Goal: Communication & Community: Answer question/provide support

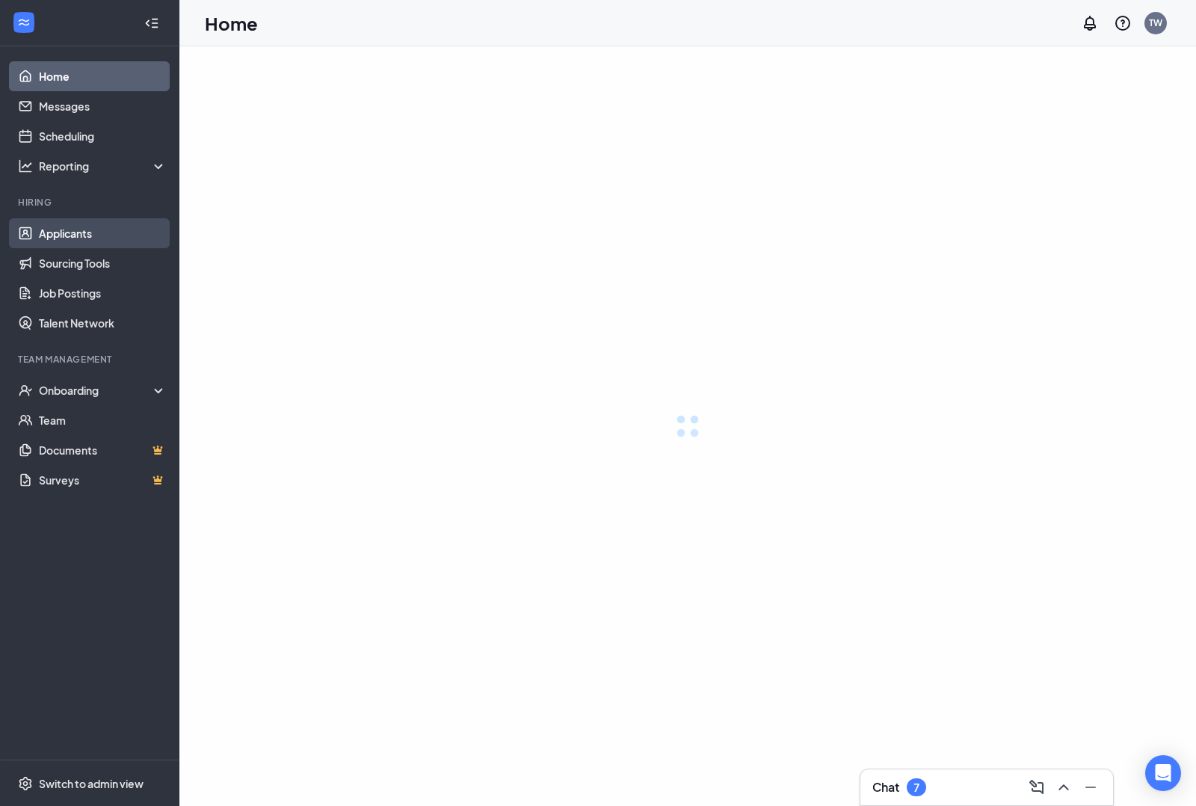
click at [86, 230] on link "Applicants" at bounding box center [103, 233] width 128 height 30
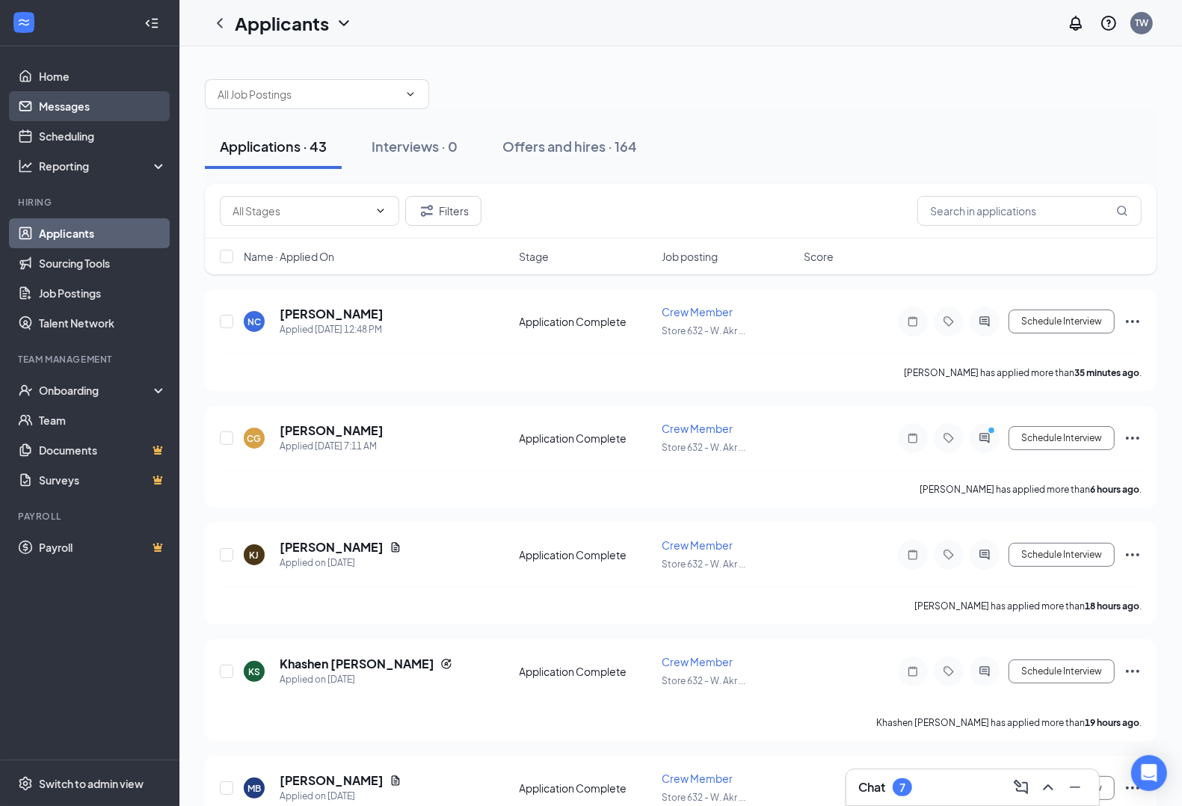
click at [72, 97] on link "Messages" at bounding box center [103, 106] width 128 height 30
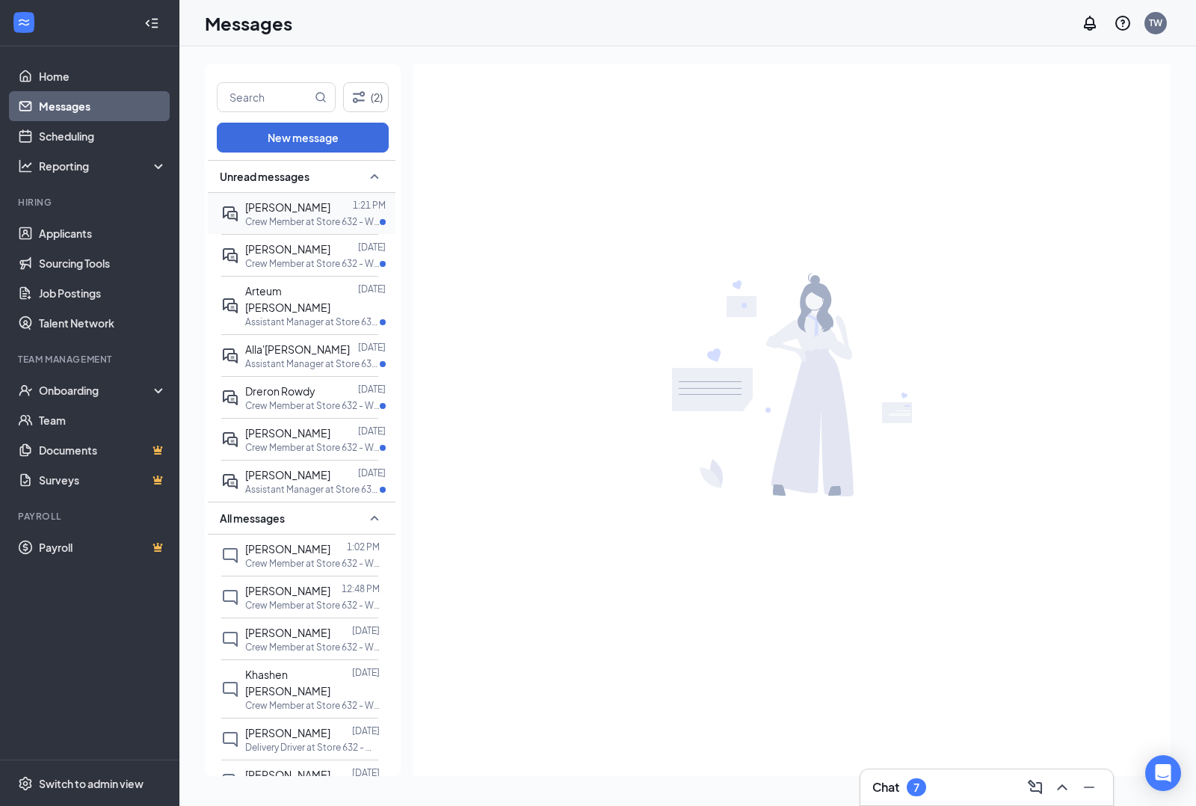
click at [275, 214] on div "[PERSON_NAME]" at bounding box center [287, 207] width 85 height 16
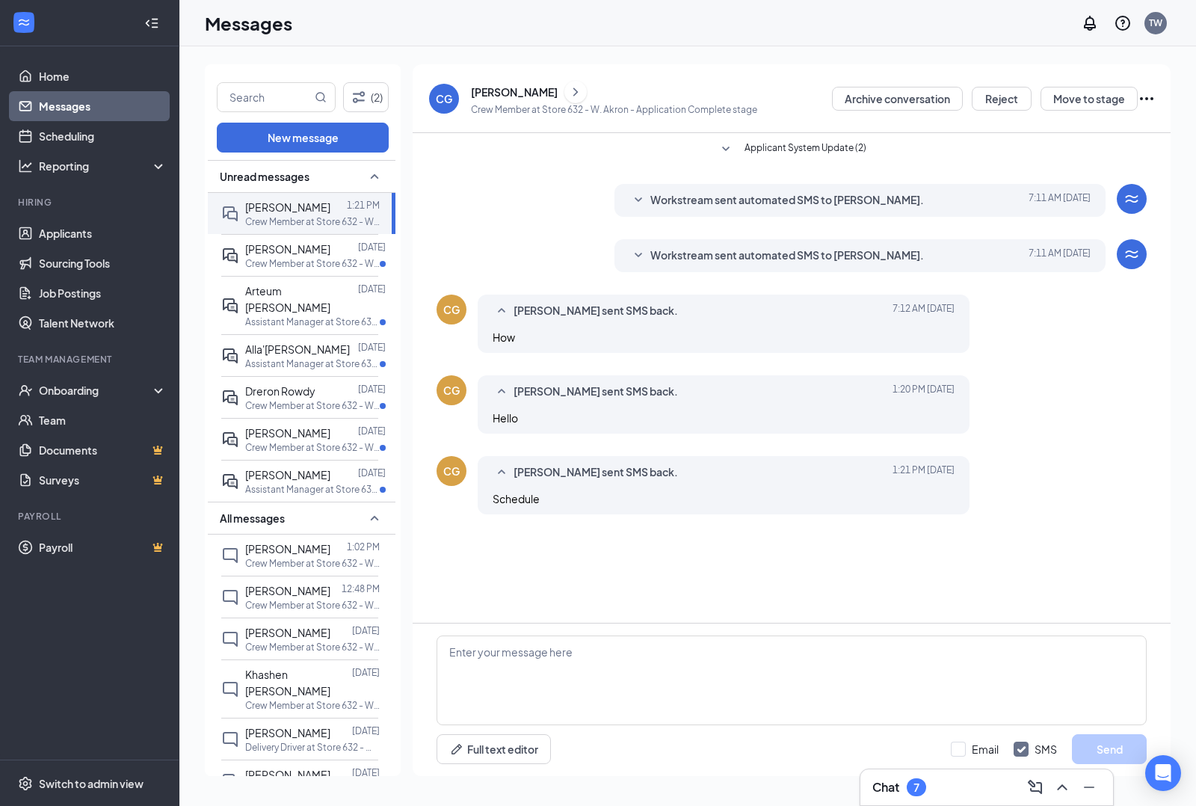
click at [887, 256] on span "Workstream sent automated SMS to [PERSON_NAME]." at bounding box center [788, 256] width 274 height 18
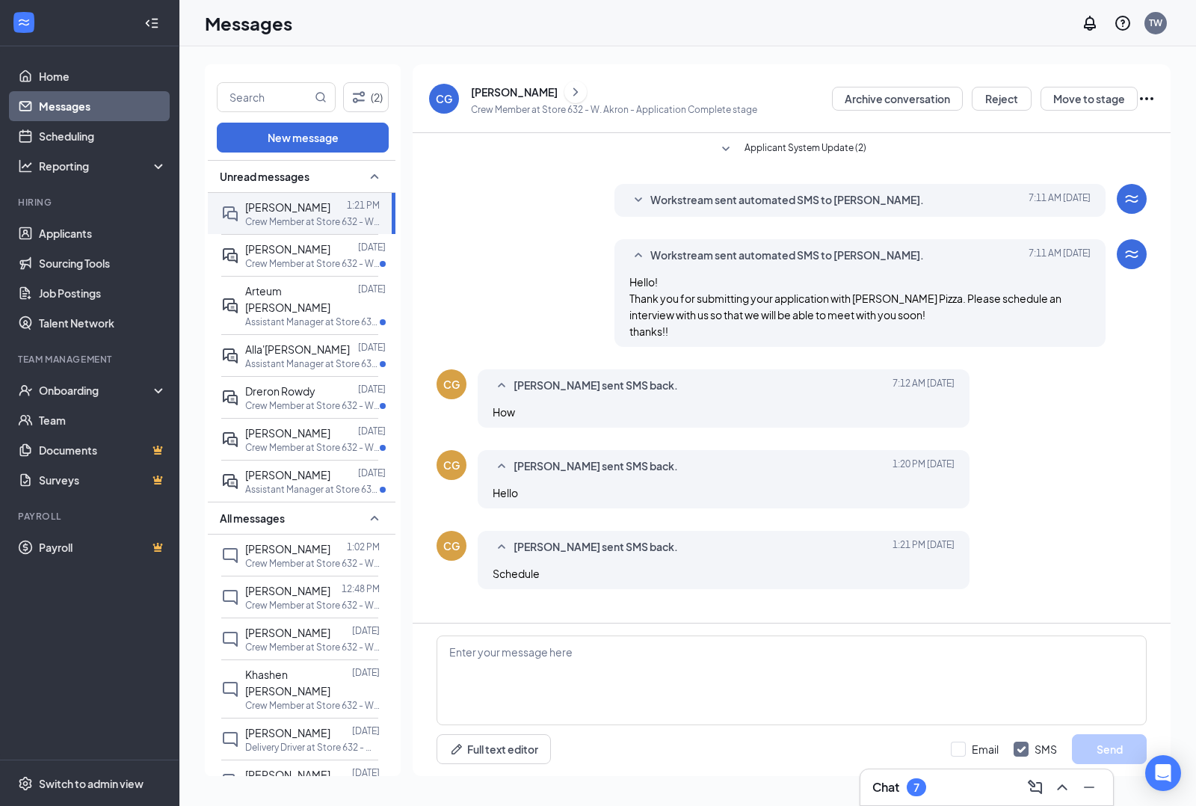
click at [821, 206] on span "Workstream sent automated SMS to [PERSON_NAME]." at bounding box center [788, 200] width 274 height 18
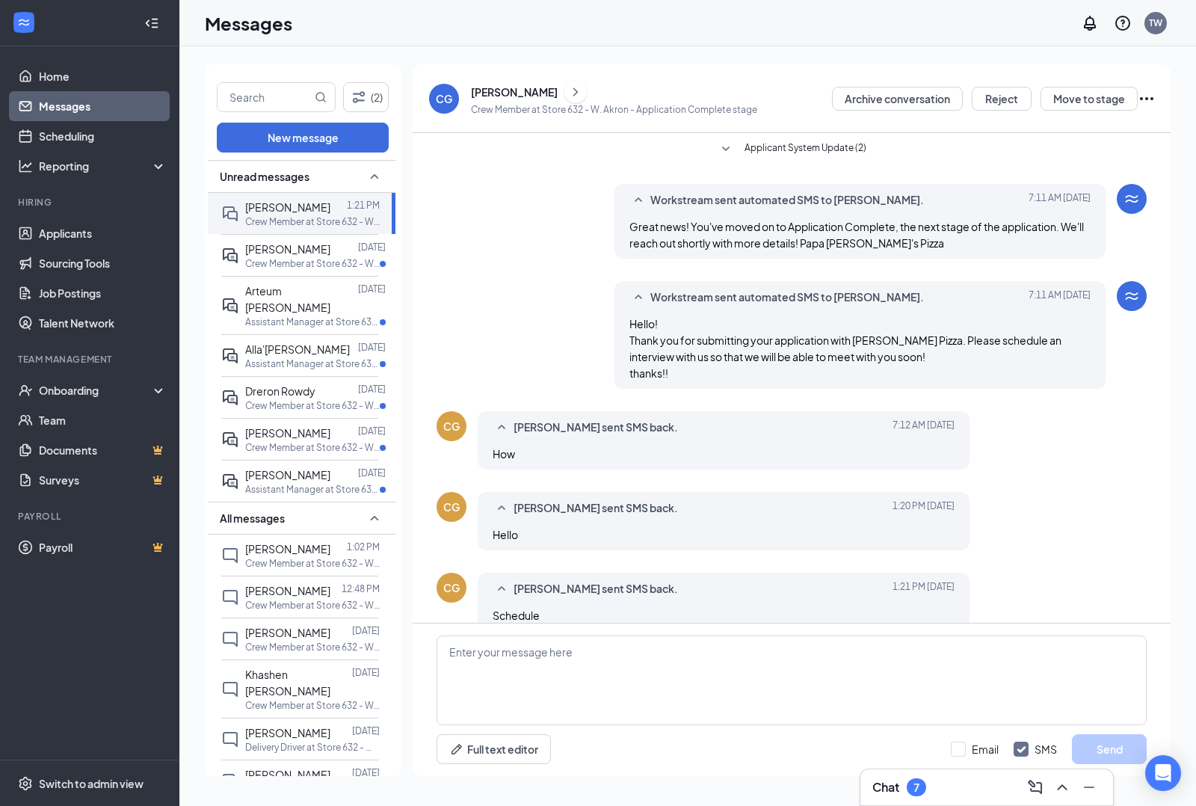
click at [821, 206] on span "Workstream sent automated SMS to [PERSON_NAME]." at bounding box center [788, 200] width 274 height 18
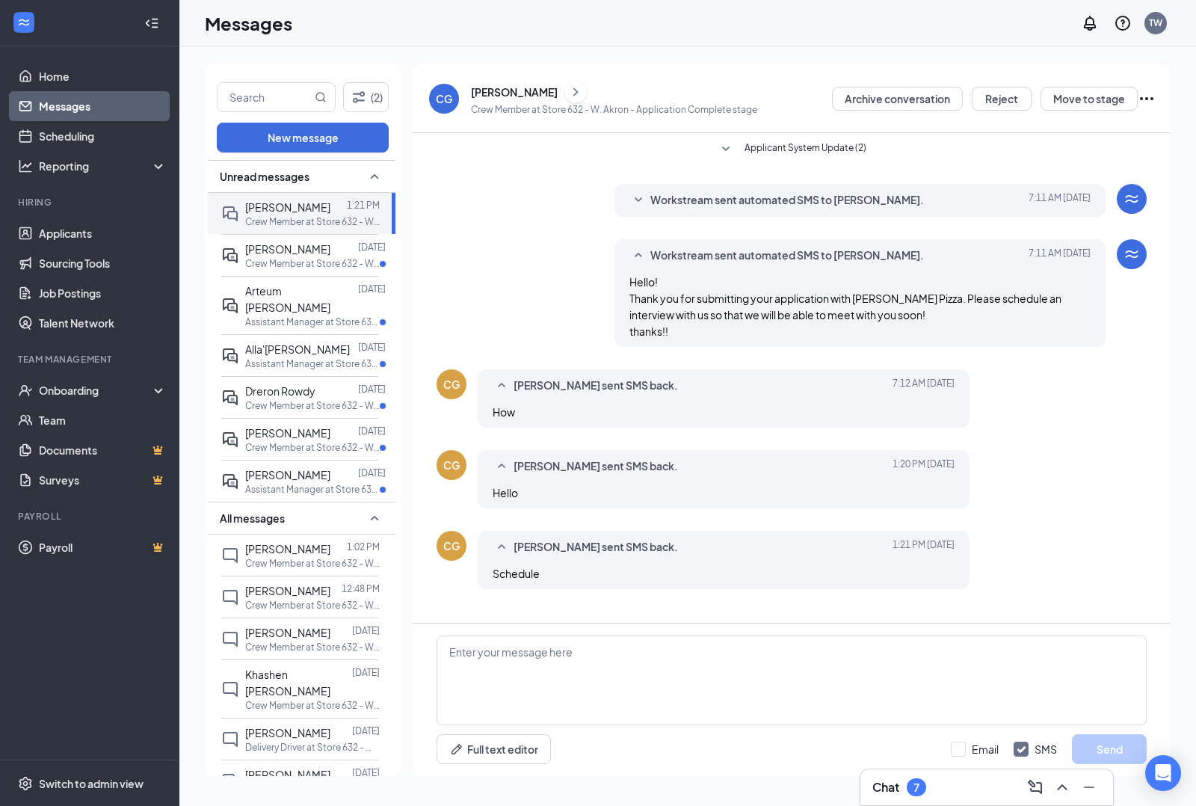
click at [776, 252] on span "Workstream sent automated SMS to [PERSON_NAME]." at bounding box center [788, 256] width 274 height 18
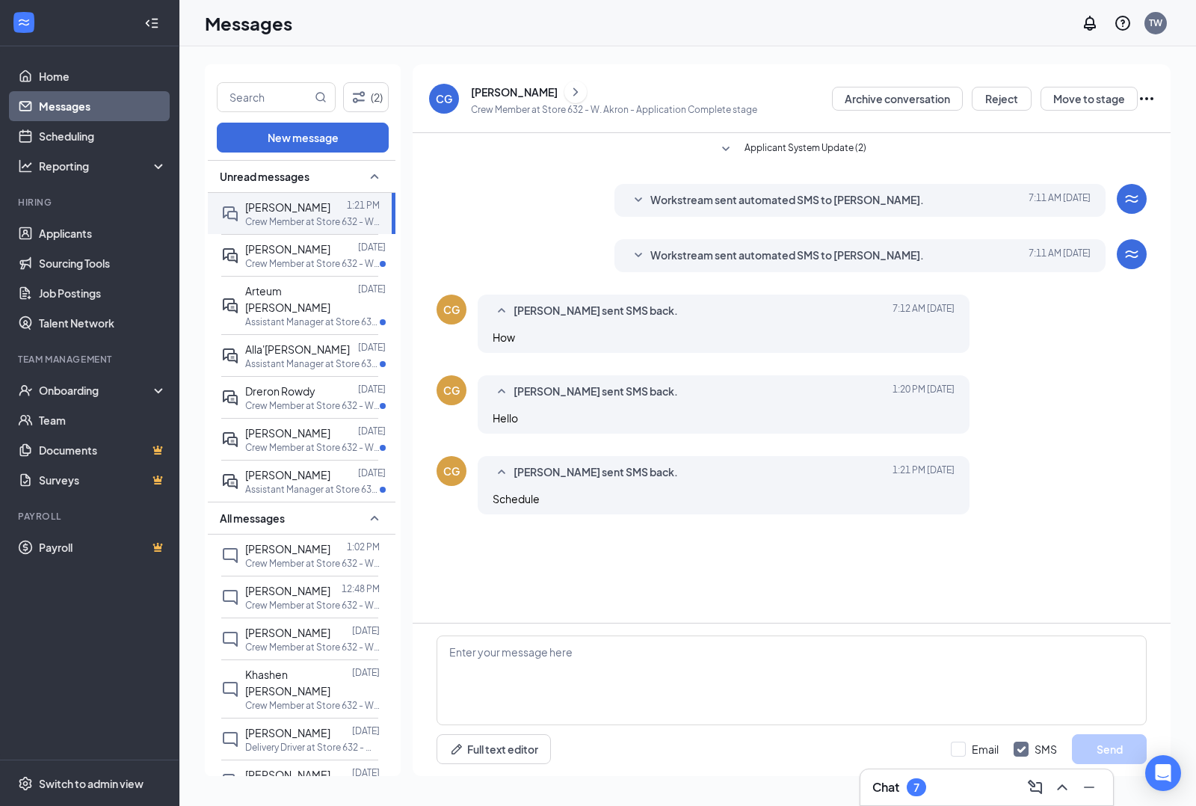
click at [903, 252] on span "Workstream sent automated SMS to [PERSON_NAME]." at bounding box center [788, 256] width 274 height 18
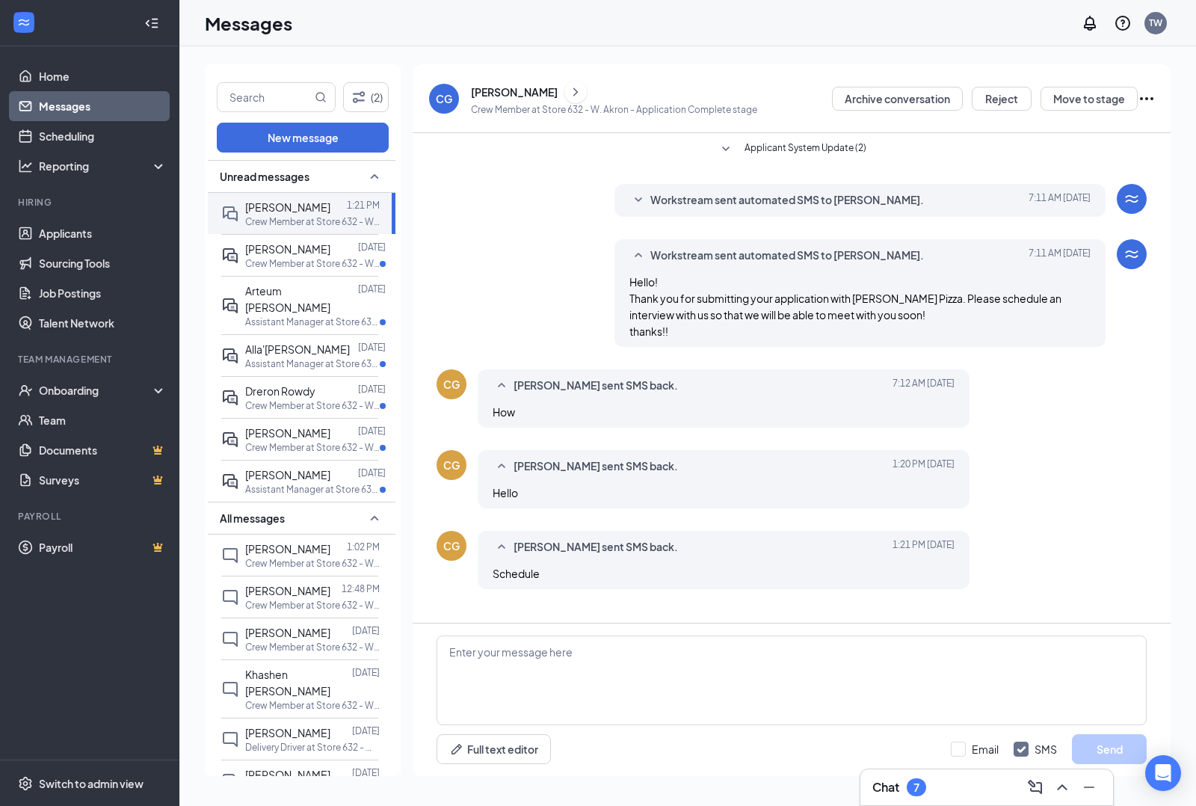
click at [896, 248] on span "Workstream sent automated SMS to [PERSON_NAME]." at bounding box center [788, 256] width 274 height 18
